Goal: Task Accomplishment & Management: Complete application form

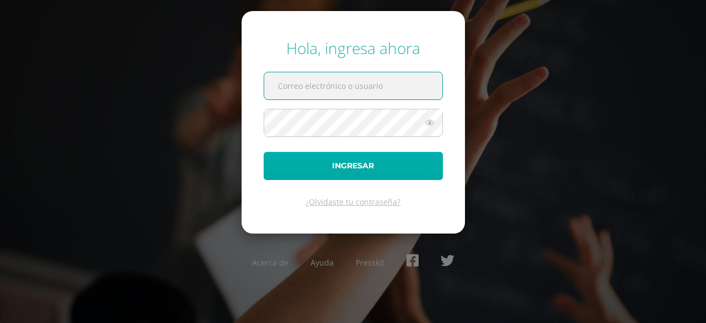
type input "j.montenegro5adb@gmail.com"
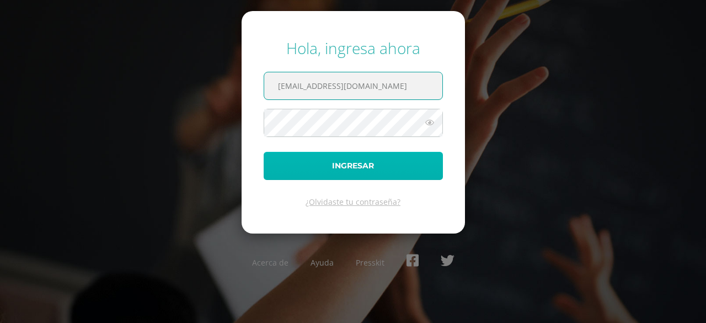
click at [353, 161] on button "Ingresar" at bounding box center [353, 166] width 179 height 28
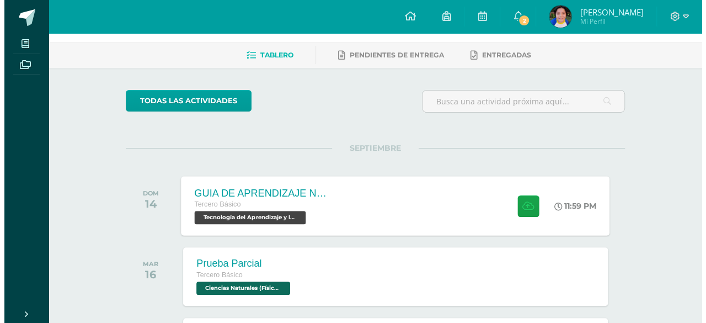
scroll to position [55, 0]
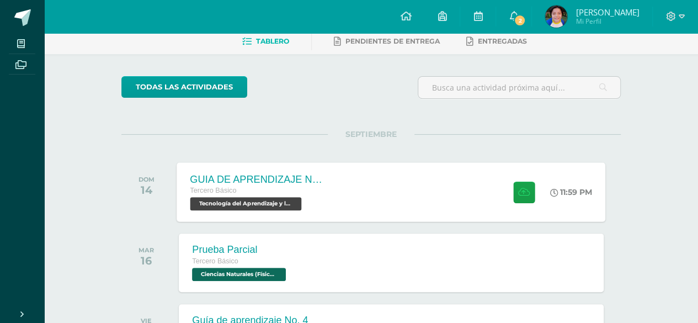
click at [276, 173] on div "GUIA DE APRENDIZAJE NO 3" at bounding box center [257, 179] width 134 height 12
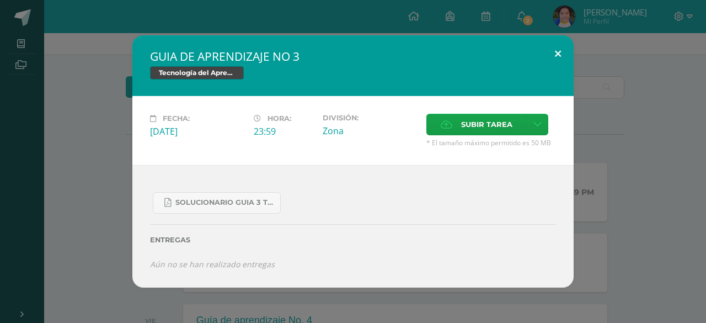
click at [550, 44] on button at bounding box center [558, 54] width 31 height 38
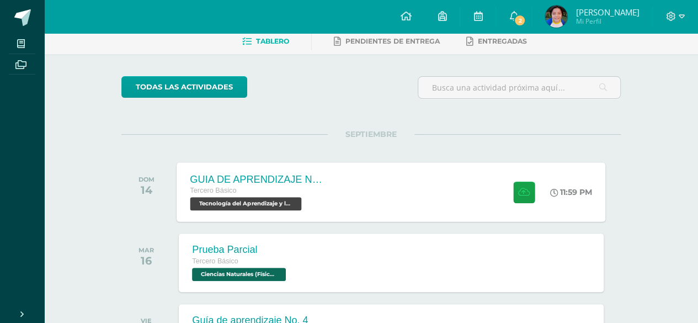
click at [290, 182] on div "GUIA DE APRENDIZAJE NO 3" at bounding box center [257, 179] width 134 height 12
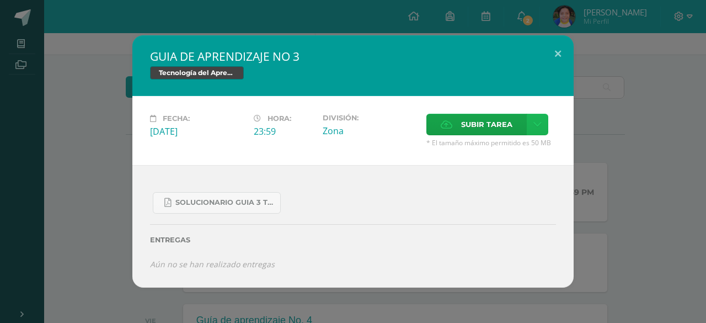
click at [530, 121] on link at bounding box center [538, 125] width 22 height 22
click at [498, 150] on span "Subir enlace" at bounding box center [490, 148] width 46 height 10
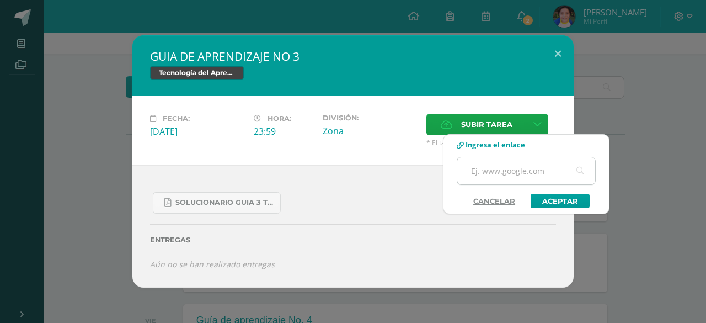
click at [482, 166] on input "text" at bounding box center [527, 170] width 138 height 27
paste input "[URL][DOMAIN_NAME]"
type input "[URL][DOMAIN_NAME]"
click at [543, 198] on link "Aceptar" at bounding box center [560, 201] width 59 height 14
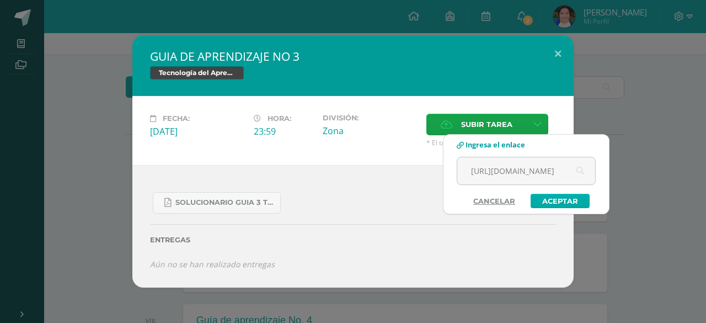
scroll to position [0, 0]
